Goal: Complete application form

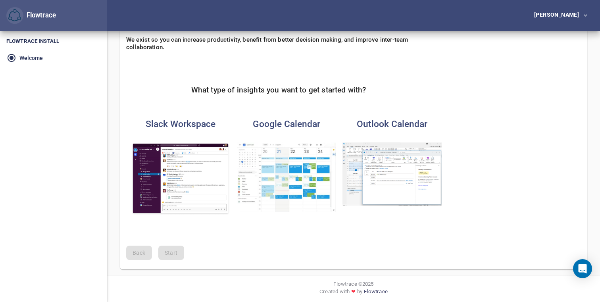
scroll to position [62, 0]
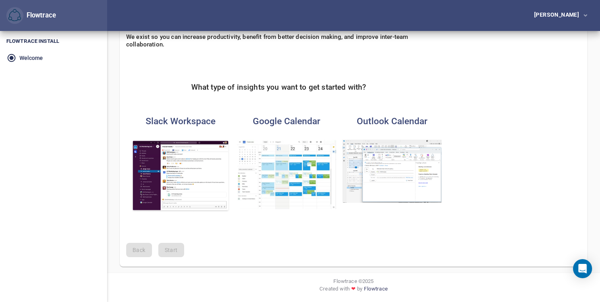
click at [273, 150] on img "button" at bounding box center [286, 174] width 99 height 69
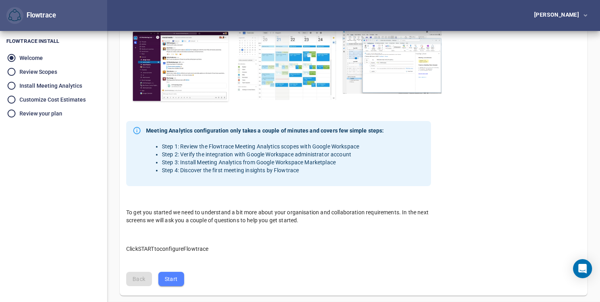
scroll to position [200, 0]
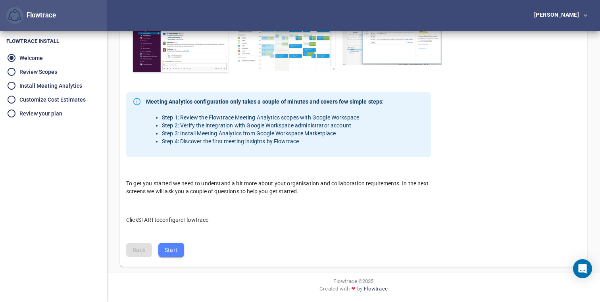
click at [169, 253] on span "Start" at bounding box center [171, 250] width 13 height 10
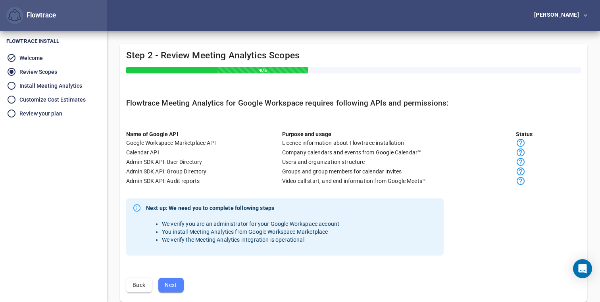
scroll to position [35, 0]
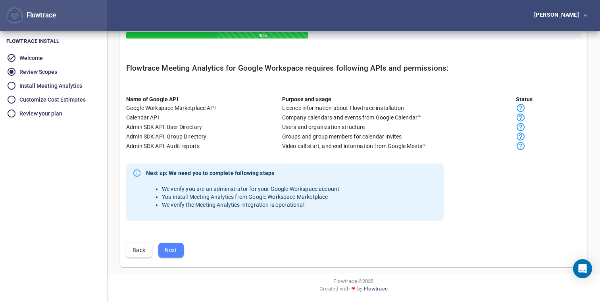
click at [168, 251] on span "Next" at bounding box center [171, 250] width 13 height 10
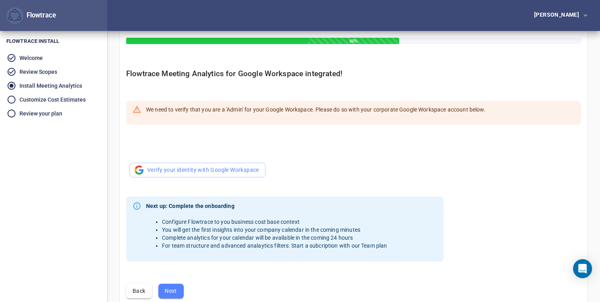
scroll to position [30, 0]
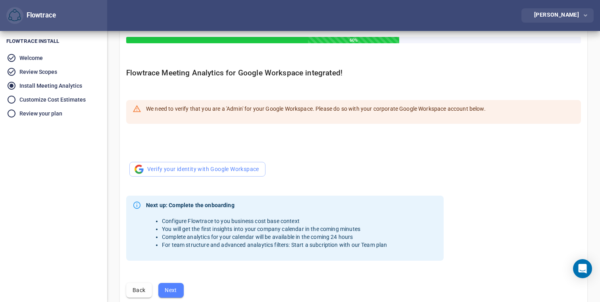
click at [573, 16] on div "[PERSON_NAME]" at bounding box center [558, 15] width 48 height 6
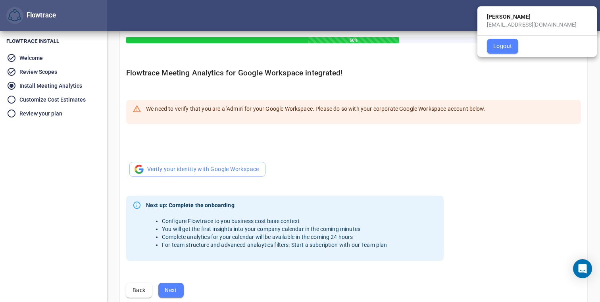
click at [209, 160] on div at bounding box center [300, 151] width 600 height 302
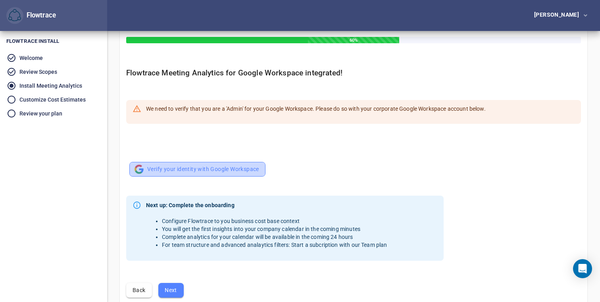
click at [199, 172] on span "Verify your identity with Google Workspace" at bounding box center [197, 169] width 123 height 10
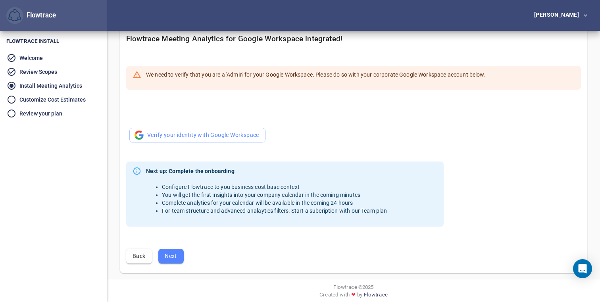
scroll to position [70, 0]
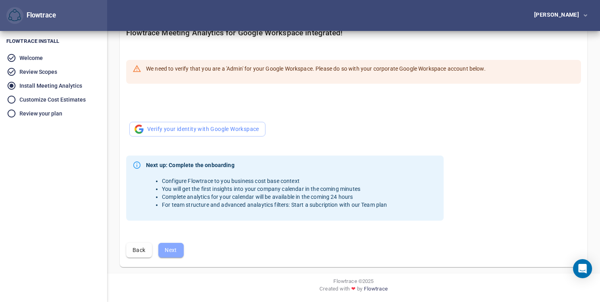
click at [166, 256] on button "Next" at bounding box center [170, 250] width 25 height 15
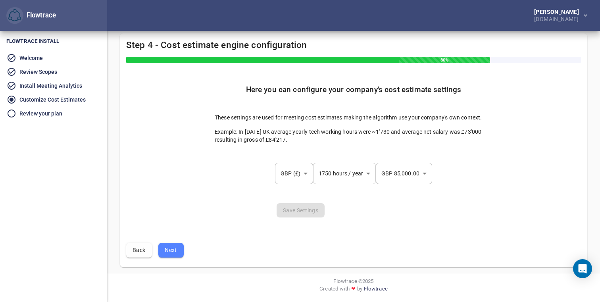
scroll to position [10, 0]
click at [302, 174] on body "Flowtrace [PERSON_NAME] [DOMAIN_NAME] Flowtrace Flowtrace Install Welcome Revie…" at bounding box center [300, 141] width 600 height 302
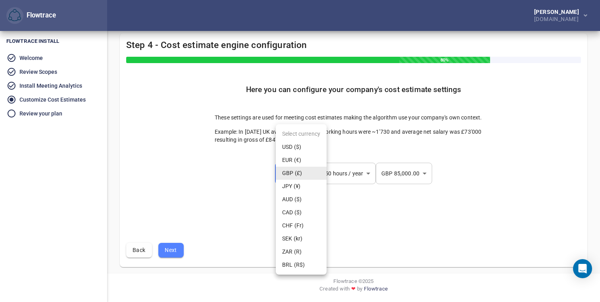
click at [302, 150] on li "USD ($)" at bounding box center [301, 147] width 51 height 13
type input "***"
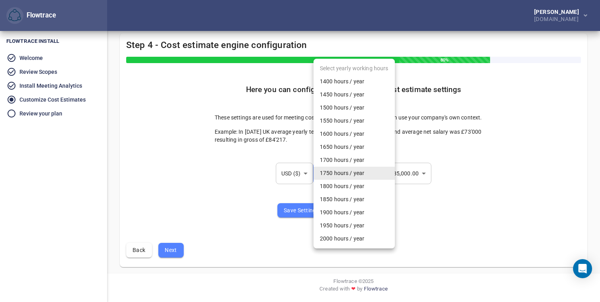
click at [343, 178] on body "Flowtrace [PERSON_NAME] [DOMAIN_NAME] Flowtrace Flowtrace Install Welcome Revie…" at bounding box center [300, 141] width 600 height 302
click at [256, 190] on div at bounding box center [300, 151] width 600 height 302
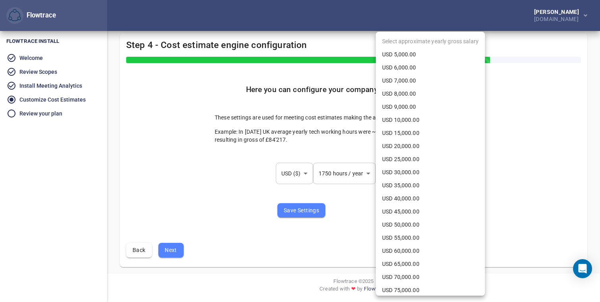
click at [395, 183] on body "Flowtrace [PERSON_NAME] [DOMAIN_NAME] Flowtrace Flowtrace Install Welcome Revie…" at bounding box center [300, 141] width 600 height 302
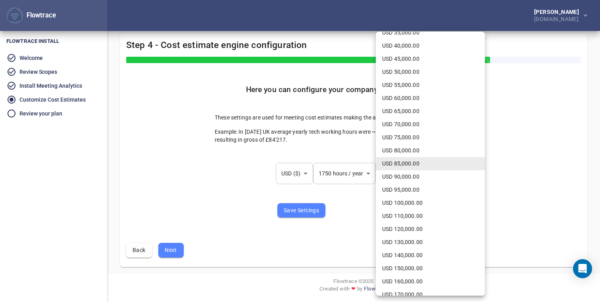
click at [323, 172] on div at bounding box center [300, 151] width 600 height 302
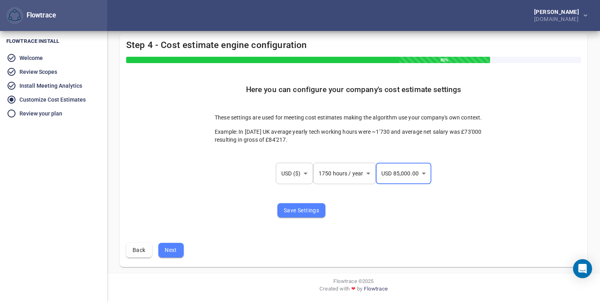
click at [342, 174] on body "Flowtrace [PERSON_NAME] [DOMAIN_NAME] Flowtrace Flowtrace Install Welcome Revie…" at bounding box center [300, 141] width 600 height 302
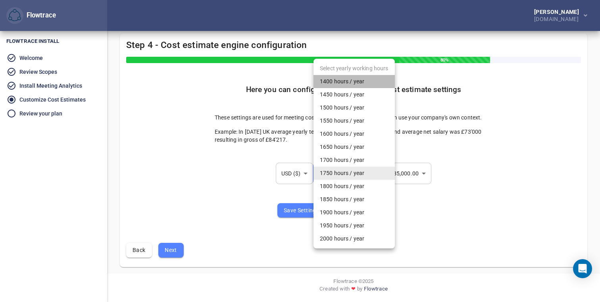
click at [337, 83] on li "1400 hours / year" at bounding box center [354, 81] width 81 height 13
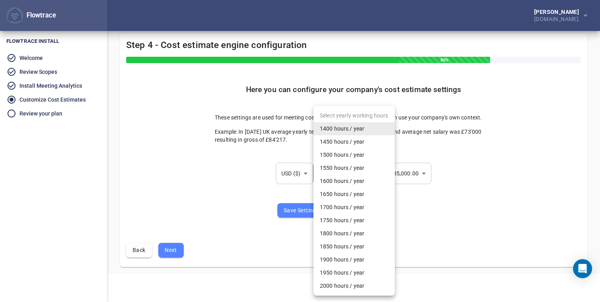
click at [357, 172] on body "Flowtrace [PERSON_NAME] [DOMAIN_NAME] Flowtrace Flowtrace Install Welcome Revie…" at bounding box center [300, 141] width 600 height 302
click at [232, 136] on div at bounding box center [300, 151] width 600 height 302
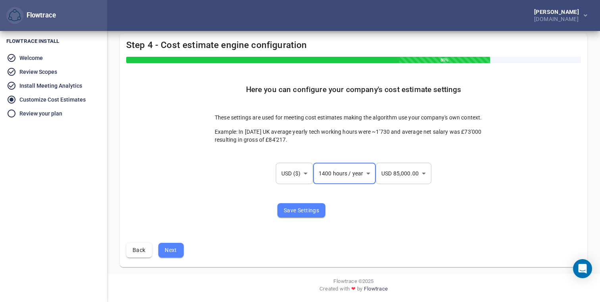
click at [360, 164] on body "Flowtrace [PERSON_NAME] [DOMAIN_NAME] Flowtrace Flowtrace Install Welcome Revie…" at bounding box center [300, 141] width 600 height 302
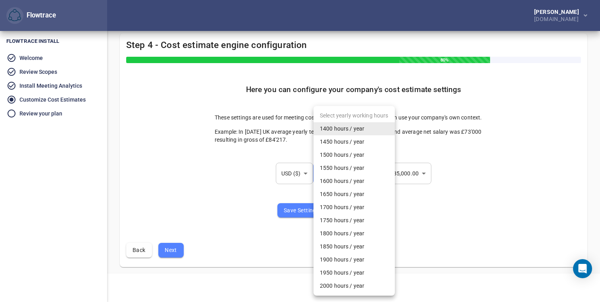
click at [227, 188] on div at bounding box center [300, 151] width 600 height 302
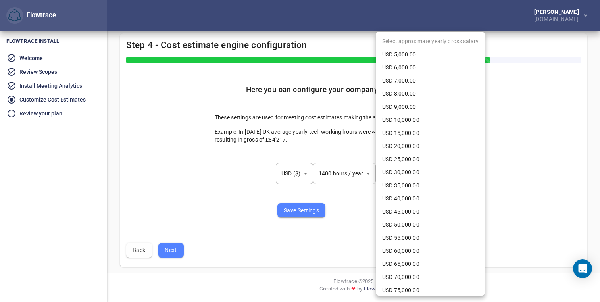
click at [399, 179] on body "Flowtrace [PERSON_NAME] [DOMAIN_NAME] Flowtrace Flowtrace Install Welcome Revie…" at bounding box center [300, 141] width 600 height 302
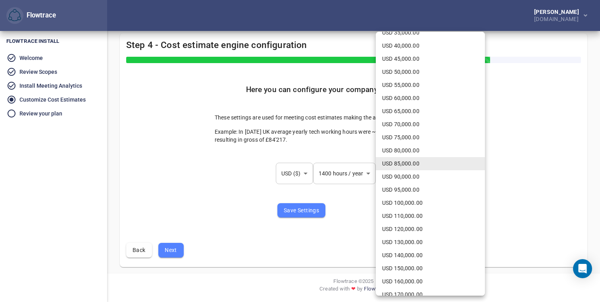
click at [354, 164] on div at bounding box center [300, 151] width 600 height 302
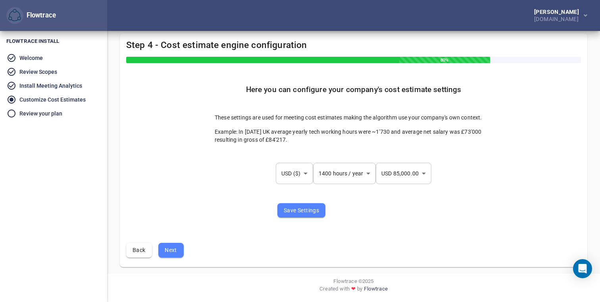
click at [337, 166] on body "Flowtrace [PERSON_NAME] [DOMAIN_NAME] Flowtrace Flowtrace Install Welcome Revie…" at bounding box center [300, 141] width 600 height 302
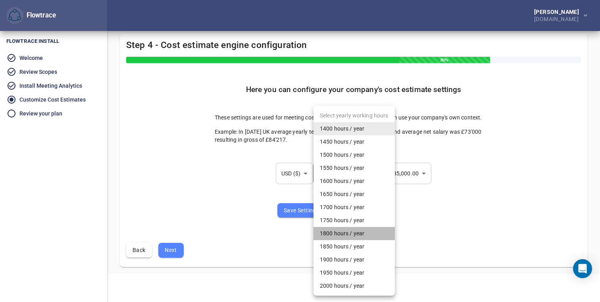
click at [343, 232] on li "1800 hours / year" at bounding box center [354, 233] width 81 height 13
type input "****"
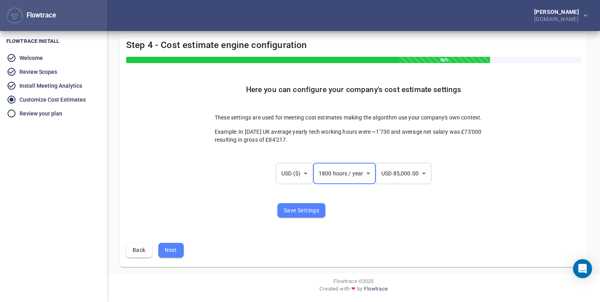
click at [285, 212] on span "Save Settings" at bounding box center [301, 211] width 35 height 10
click at [181, 246] on button "Next" at bounding box center [170, 250] width 25 height 15
